Goal: Information Seeking & Learning: Learn about a topic

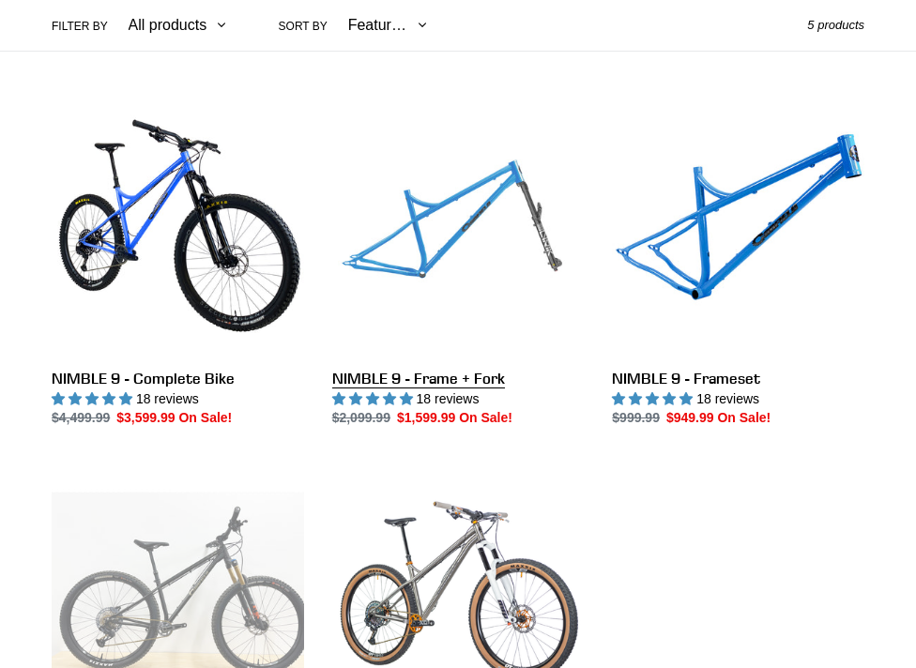
scroll to position [469, 0]
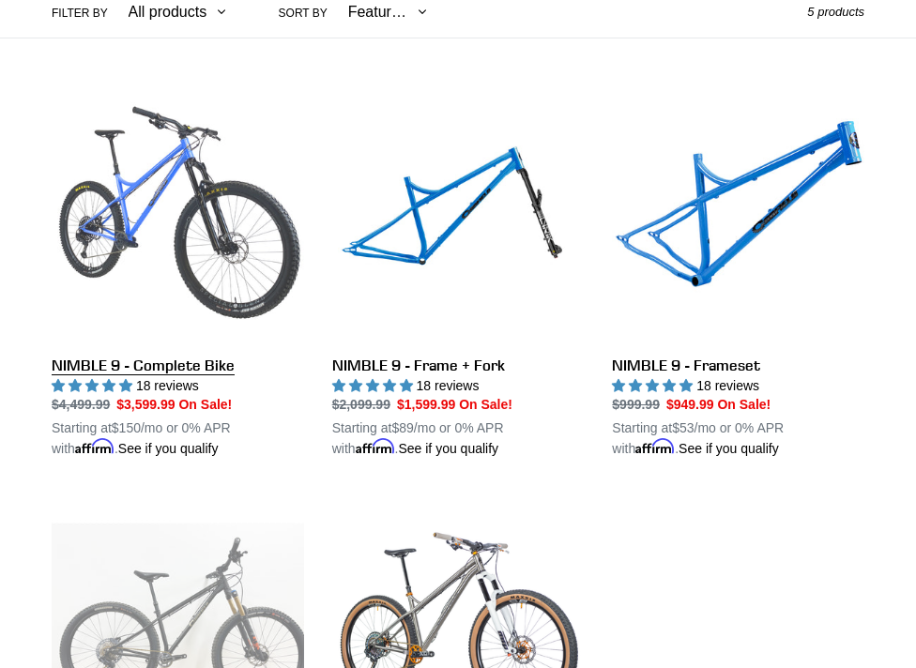
click at [152, 364] on link "NIMBLE 9 - Complete Bike" at bounding box center [178, 274] width 253 height 369
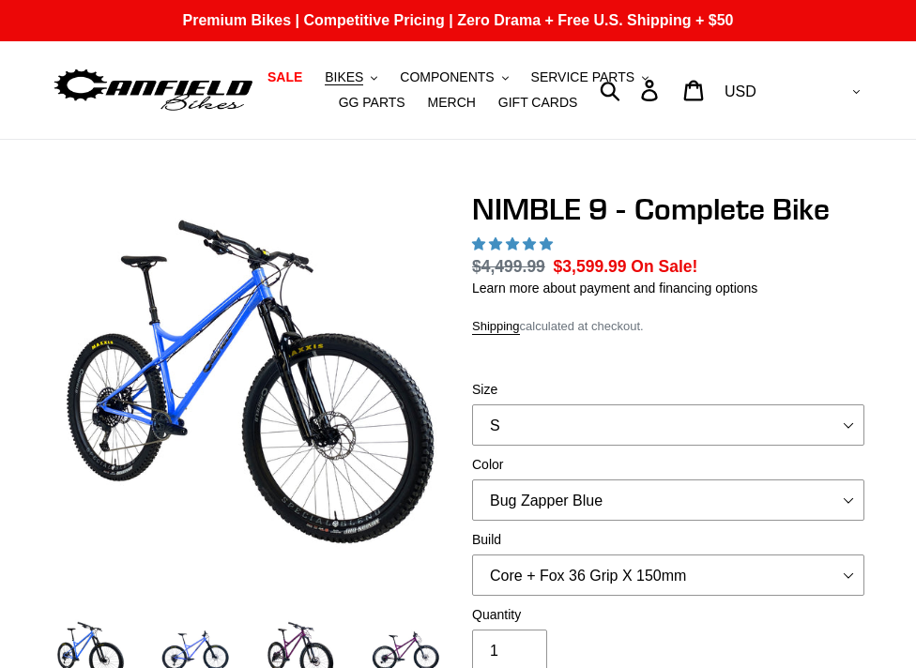
select select "highest-rating"
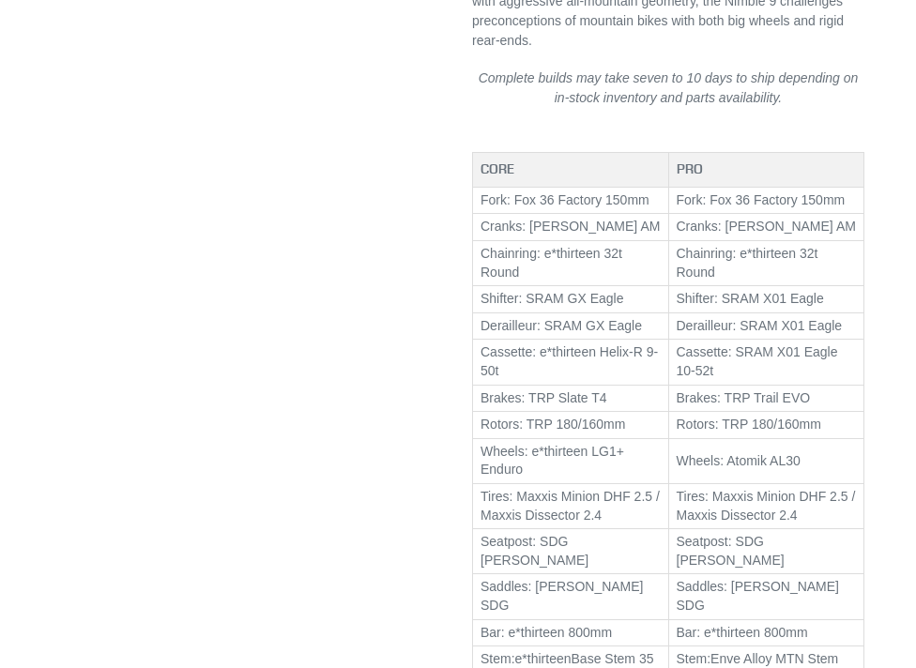
scroll to position [1220, 0]
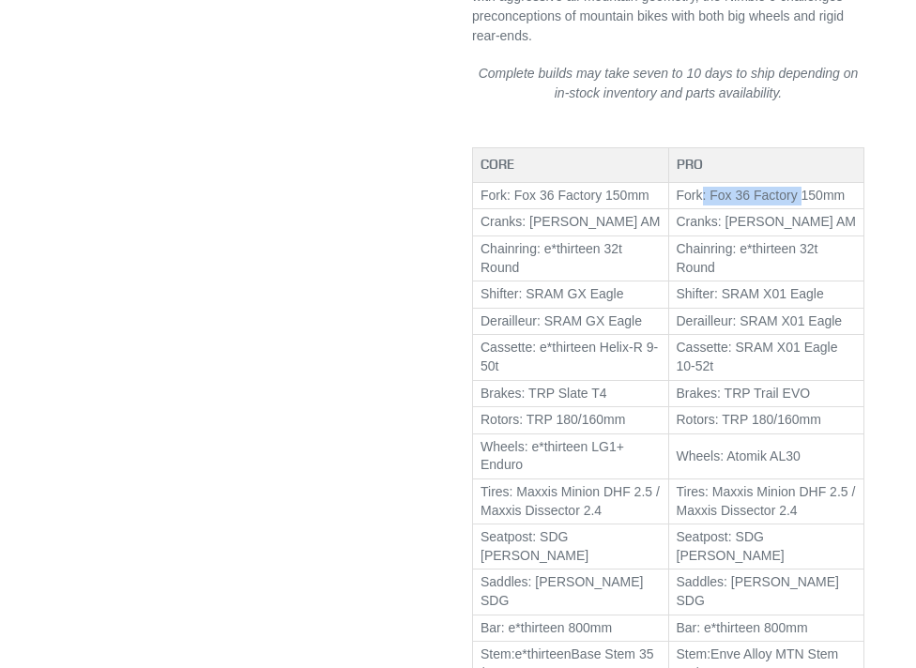
drag, startPoint x: 700, startPoint y: 142, endPoint x: 796, endPoint y: 143, distance: 95.8
click at [796, 182] on td "Fork: Fox 36 Factory 150mm" at bounding box center [766, 195] width 196 height 27
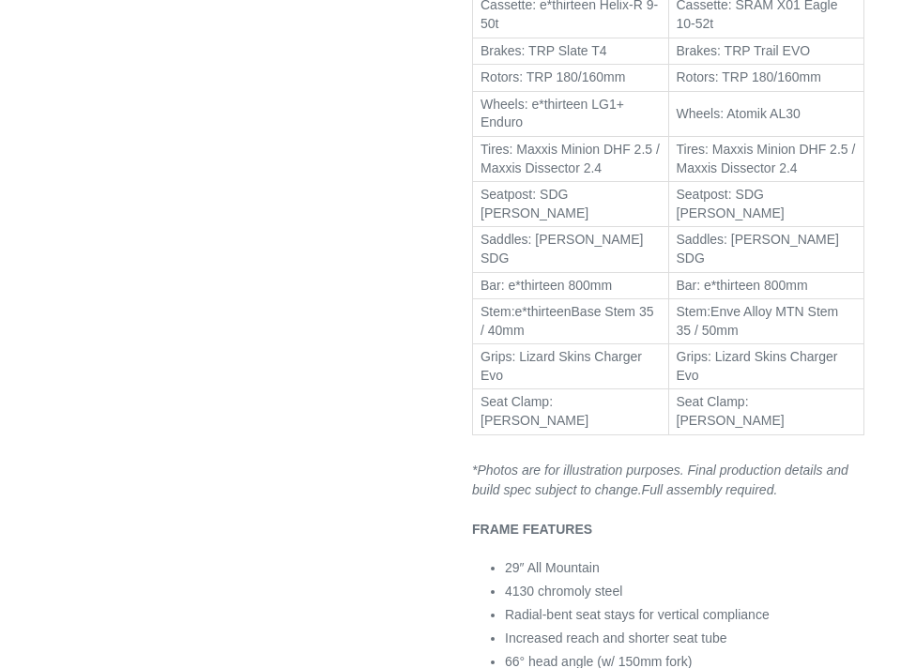
scroll to position [1596, 0]
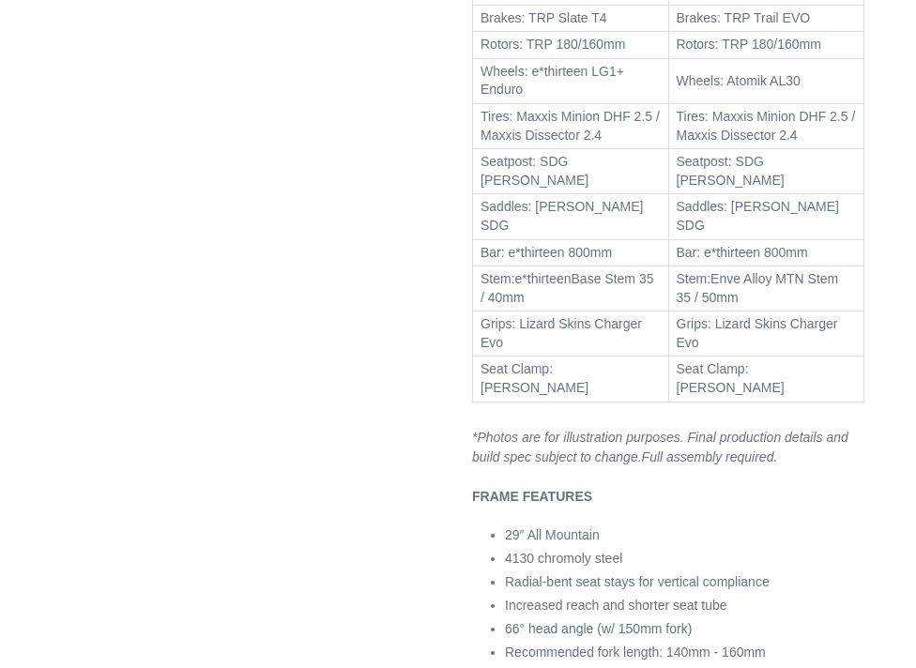
drag, startPoint x: 510, startPoint y: 504, endPoint x: 701, endPoint y: 498, distance: 191.6
click at [701, 620] on li "66° head angle (w/ 150mm fork)" at bounding box center [685, 630] width 360 height 20
